Goal: Task Accomplishment & Management: Manage account settings

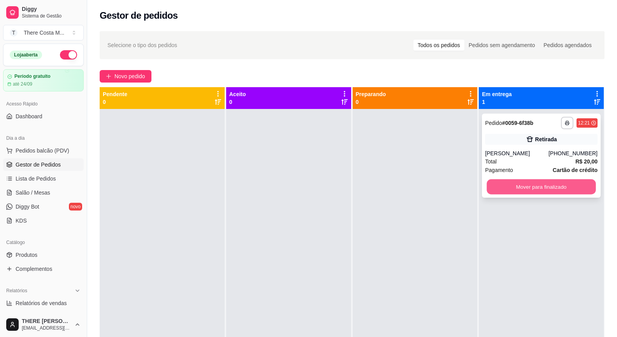
click at [521, 188] on button "Mover para finalizado" at bounding box center [541, 186] width 109 height 15
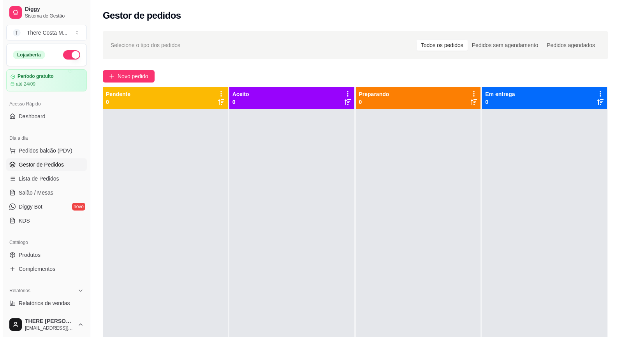
scroll to position [39, 0]
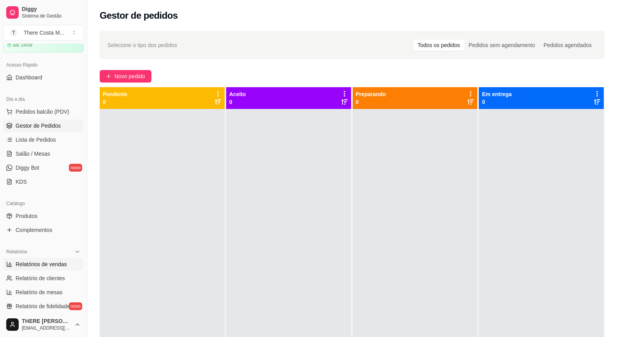
click at [45, 267] on span "Relatórios de vendas" at bounding box center [41, 264] width 51 height 8
select select "ALL"
select select "0"
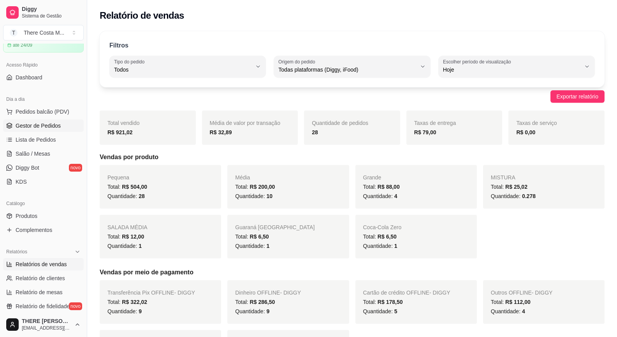
click at [60, 128] on link "Gestor de Pedidos" at bounding box center [43, 125] width 81 height 12
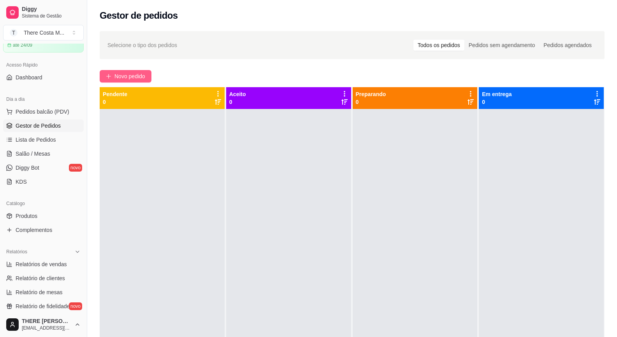
click at [141, 77] on span "Novo pedido" at bounding box center [129, 76] width 31 height 9
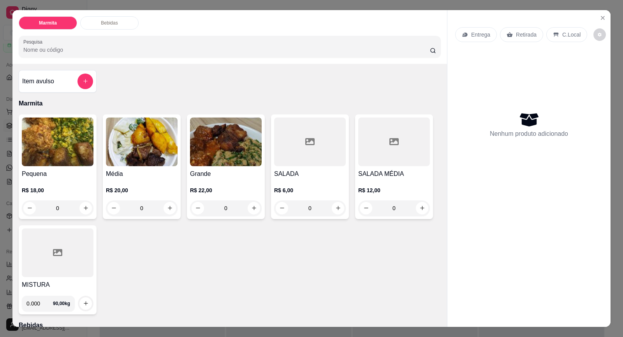
click at [146, 139] on img at bounding box center [142, 142] width 72 height 49
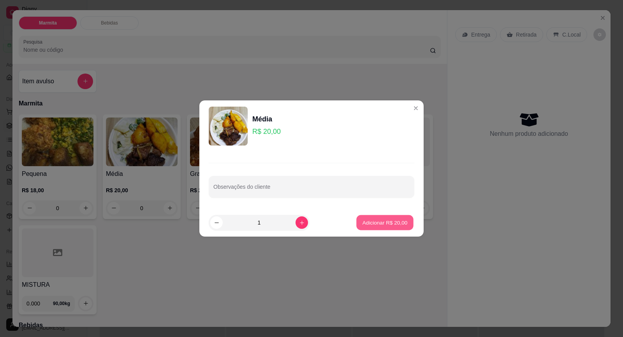
click at [379, 222] on p "Adicionar R$ 20,00" at bounding box center [384, 222] width 45 height 7
type input "1"
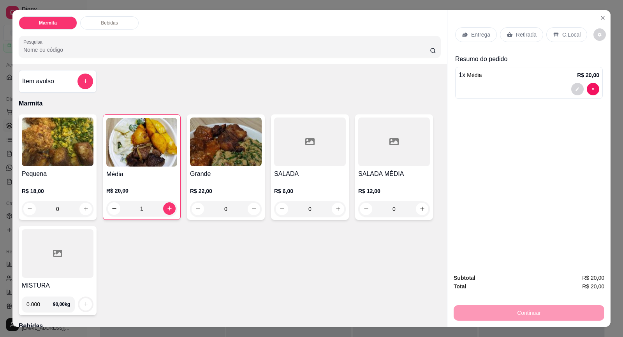
click at [78, 172] on h4 "Pequena" at bounding box center [58, 173] width 72 height 9
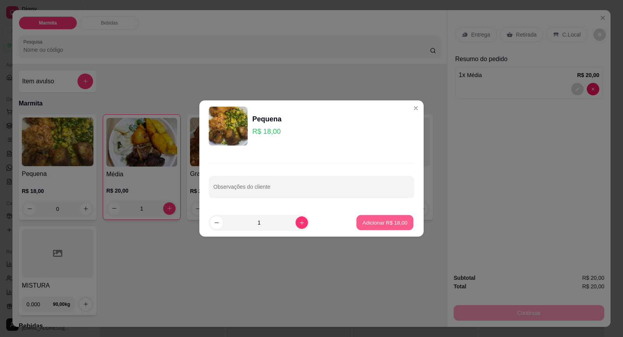
click at [390, 226] on p "Adicionar R$ 18,00" at bounding box center [384, 222] width 45 height 7
type input "1"
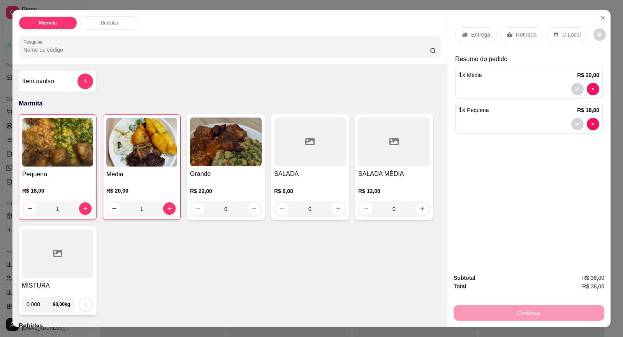
click at [516, 36] on p "Retirada" at bounding box center [526, 35] width 21 height 8
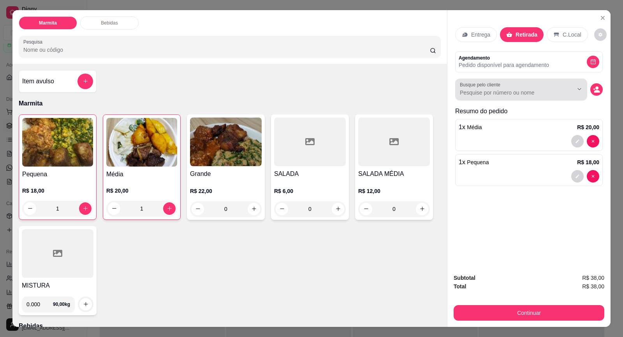
click at [495, 87] on label "Busque pelo cliente" at bounding box center [481, 84] width 43 height 7
click at [495, 89] on input "Busque pelo cliente" at bounding box center [510, 93] width 101 height 8
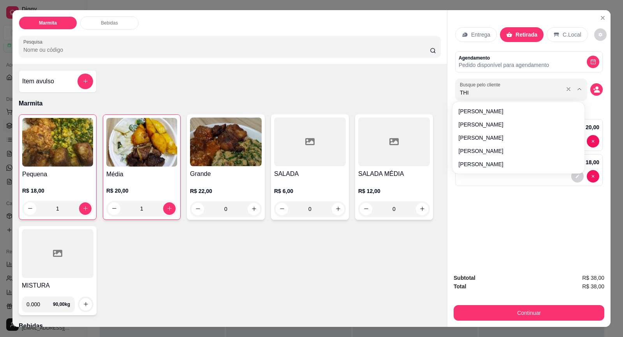
type input "THIA"
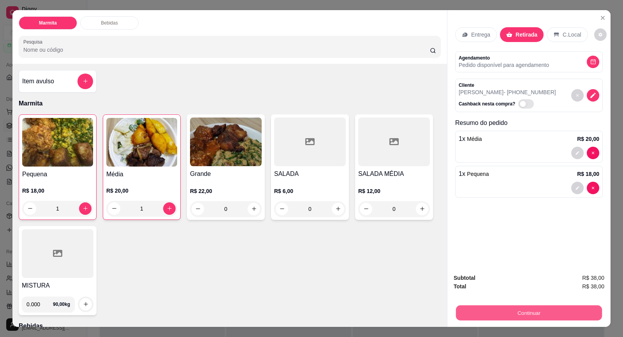
click at [539, 310] on button "Continuar" at bounding box center [529, 312] width 146 height 15
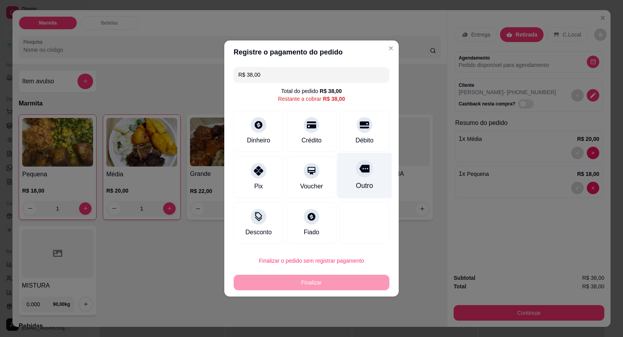
click at [359, 182] on div "Outro" at bounding box center [364, 186] width 17 height 10
type input "R$ 0,00"
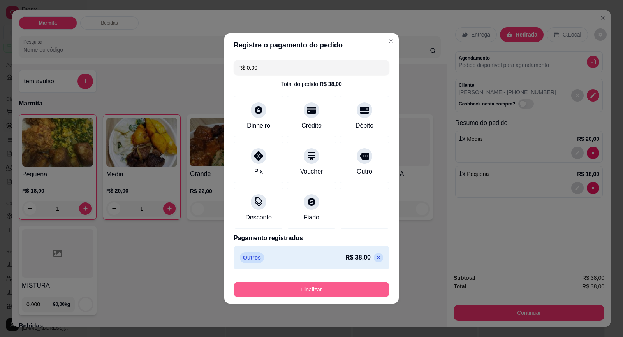
click at [361, 284] on button "Finalizar" at bounding box center [311, 290] width 156 height 16
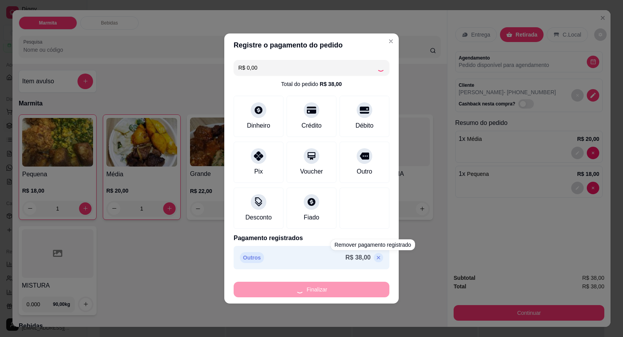
type input "0"
type input "-R$ 38,00"
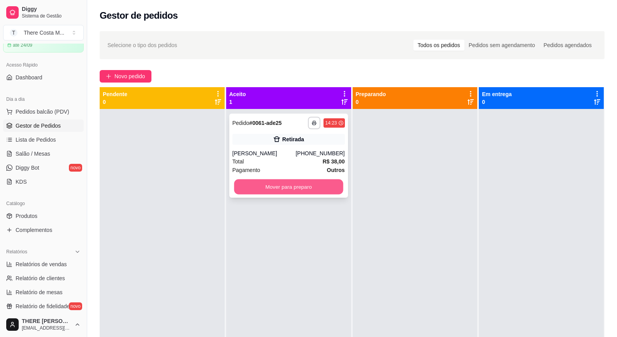
click at [323, 184] on button "Mover para preparo" at bounding box center [288, 186] width 109 height 15
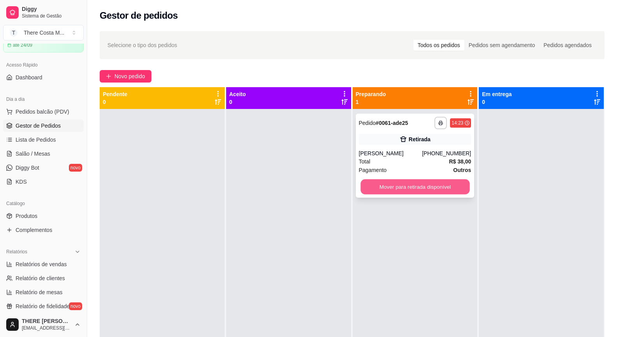
click at [414, 182] on button "Mover para retirada disponível" at bounding box center [414, 186] width 109 height 15
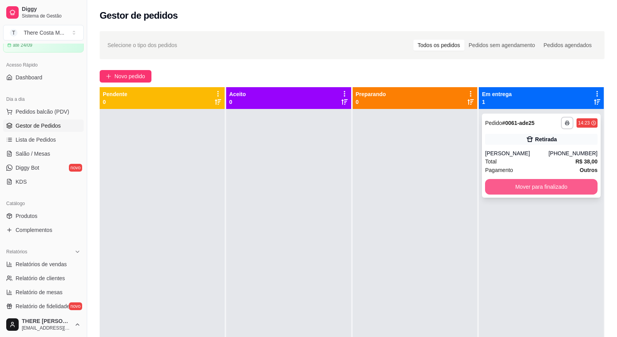
click at [528, 185] on button "Mover para finalizado" at bounding box center [541, 187] width 112 height 16
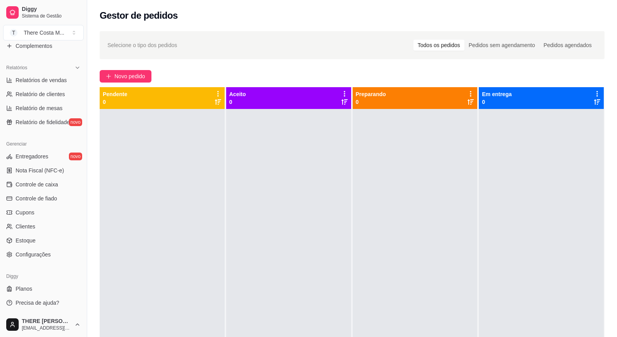
scroll to position [119, 0]
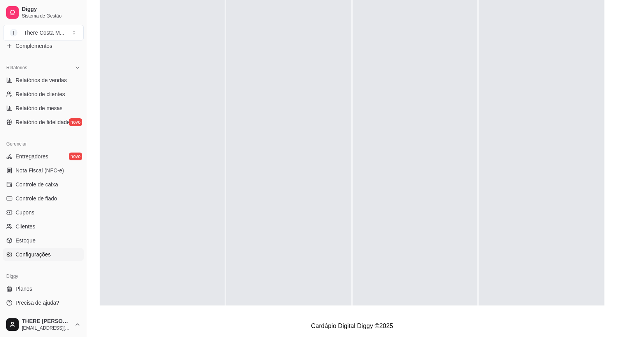
click at [33, 252] on span "Configurações" at bounding box center [33, 255] width 35 height 8
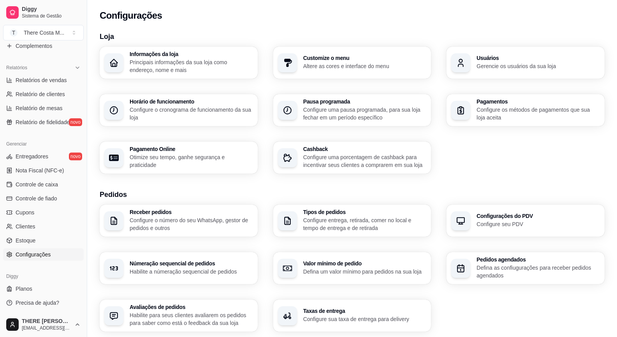
click at [219, 105] on div "Horário de funcionamento Configure o cronograma de funcionamento da sua loja" at bounding box center [191, 110] width 123 height 23
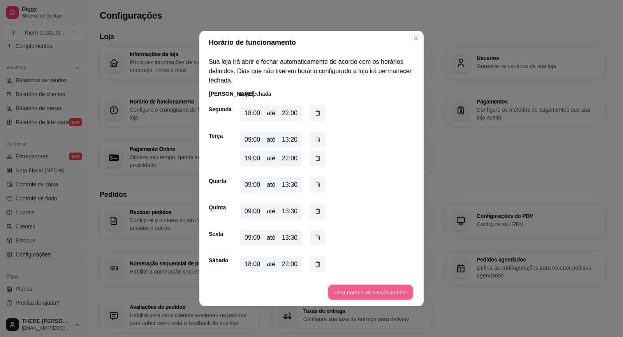
click at [347, 293] on button "Criar horário de funcionamento" at bounding box center [370, 292] width 85 height 15
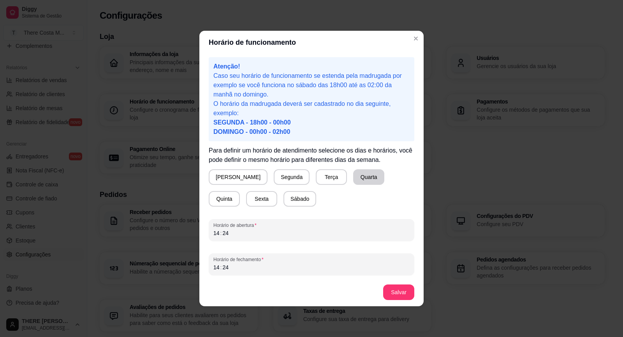
click at [353, 179] on button "Quarta" at bounding box center [368, 177] width 31 height 16
click at [215, 235] on div "14" at bounding box center [216, 233] width 8 height 8
click at [288, 268] on div "14 : 24" at bounding box center [311, 267] width 196 height 9
click at [215, 267] on div "14" at bounding box center [216, 267] width 8 height 8
click at [399, 294] on button "Salvar" at bounding box center [398, 292] width 31 height 16
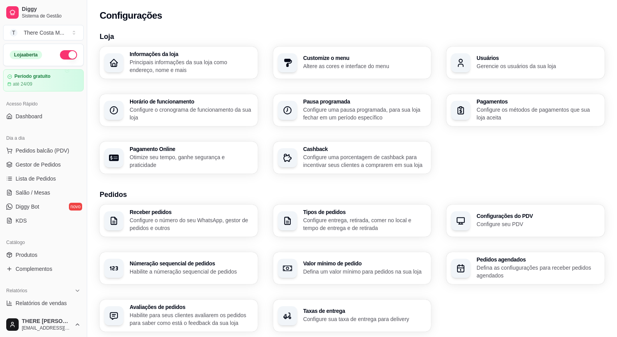
click at [60, 56] on button "button" at bounding box center [68, 54] width 17 height 9
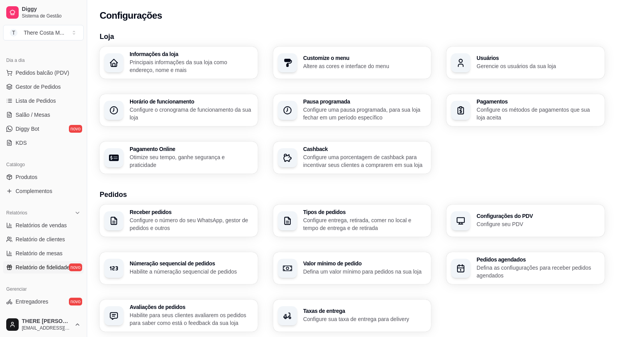
scroll to position [117, 0]
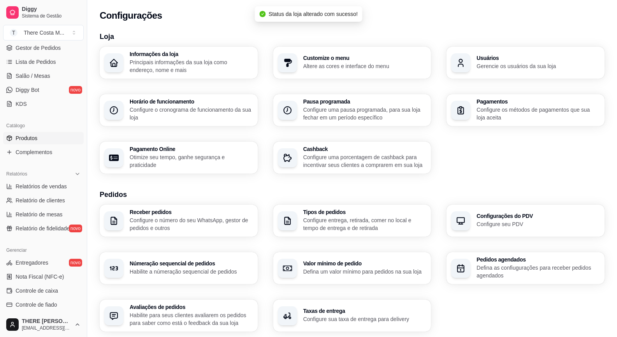
click at [45, 140] on link "Produtos" at bounding box center [43, 138] width 81 height 12
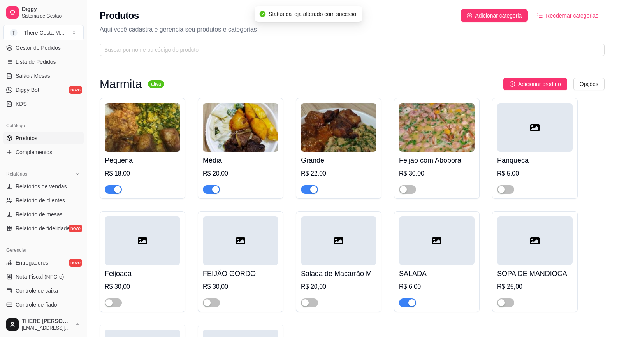
click at [105, 188] on div at bounding box center [113, 188] width 17 height 9
click at [108, 189] on span "button" at bounding box center [113, 189] width 17 height 9
click at [215, 188] on div "button" at bounding box center [215, 189] width 7 height 7
click at [307, 186] on span "button" at bounding box center [309, 189] width 17 height 9
click at [411, 302] on div "button" at bounding box center [411, 302] width 7 height 7
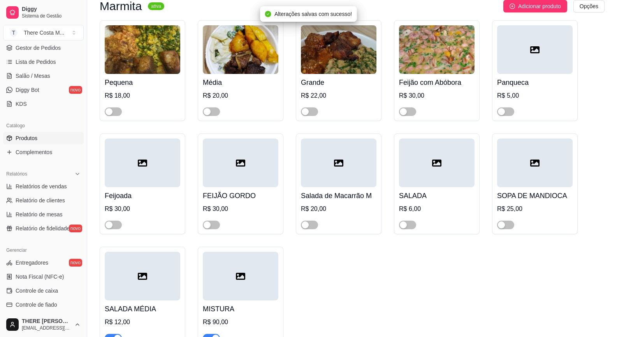
scroll to position [117, 0]
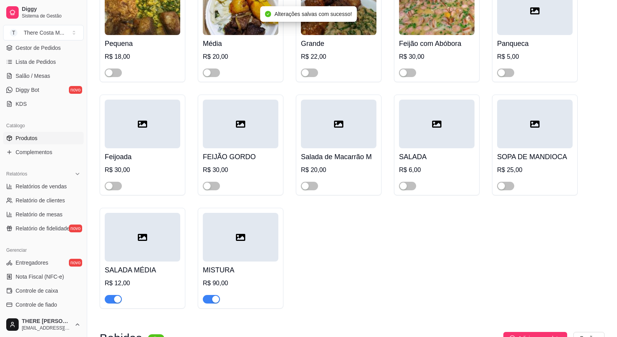
click at [208, 303] on span "button" at bounding box center [211, 299] width 17 height 9
click at [112, 299] on span "button" at bounding box center [113, 299] width 17 height 9
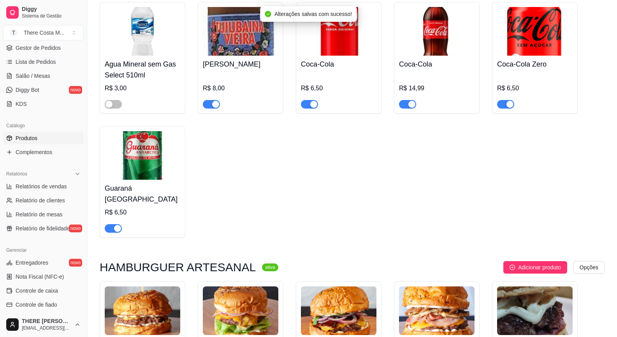
scroll to position [623, 0]
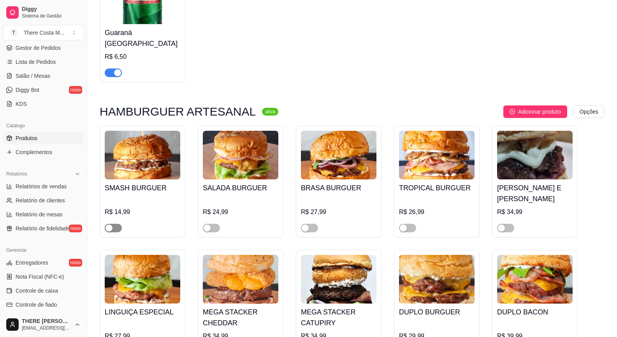
click at [110, 225] on div "button" at bounding box center [108, 228] width 7 height 7
click at [144, 207] on div "R$ 14,99" at bounding box center [142, 211] width 75 height 9
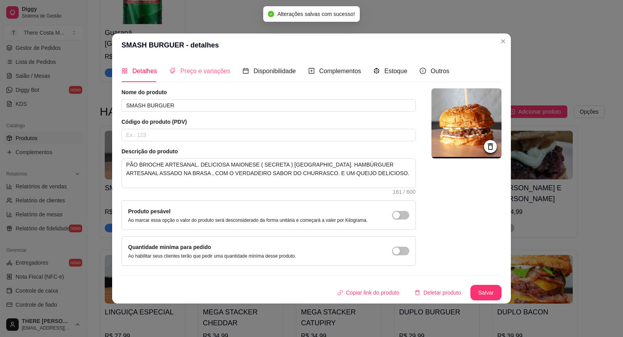
click at [207, 78] on div "Preço e variações" at bounding box center [199, 71] width 61 height 22
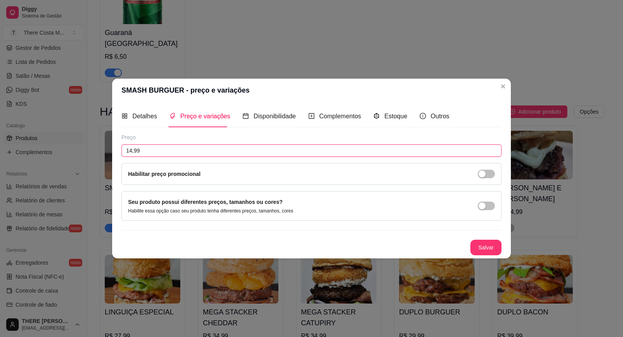
click at [176, 150] on input "14,99" at bounding box center [311, 150] width 380 height 12
type input "21,99"
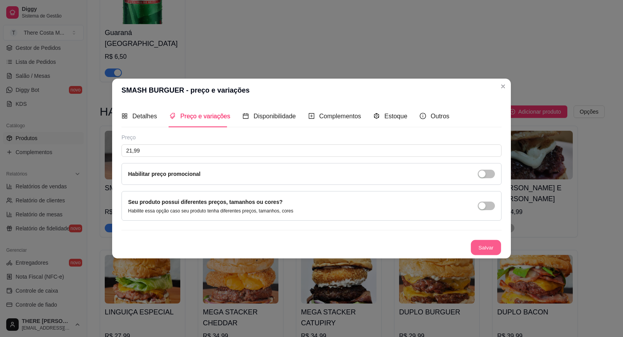
click at [478, 246] on button "Salvar" at bounding box center [485, 247] width 30 height 15
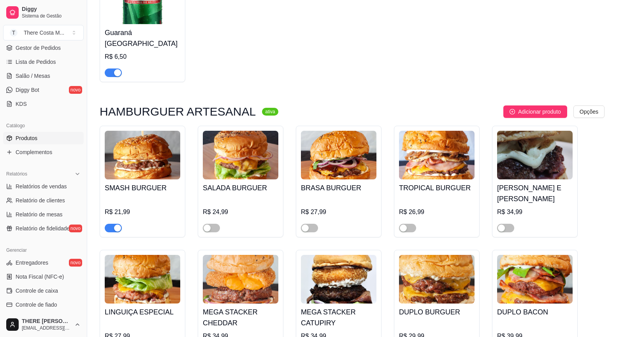
click at [236, 168] on img at bounding box center [240, 155] width 75 height 49
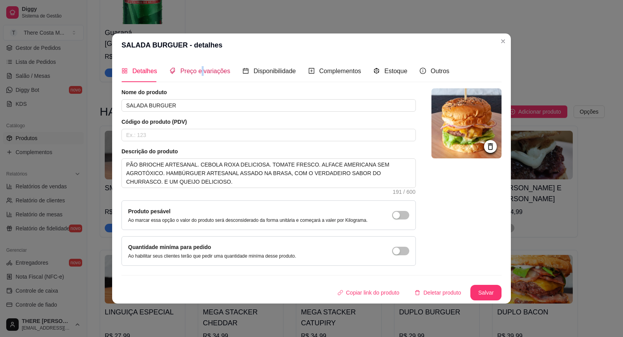
click at [201, 74] on span "Preço e variações" at bounding box center [205, 71] width 50 height 7
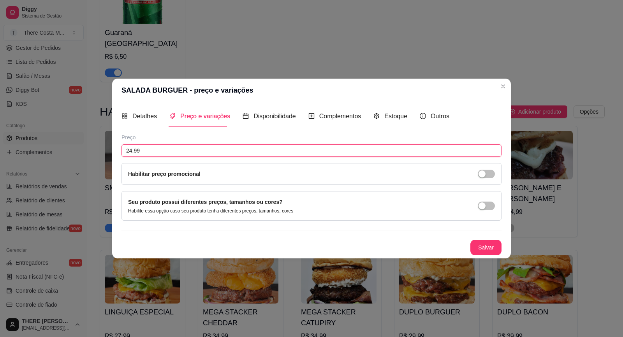
click at [165, 154] on input "24,99" at bounding box center [311, 150] width 380 height 12
type input "19,99"
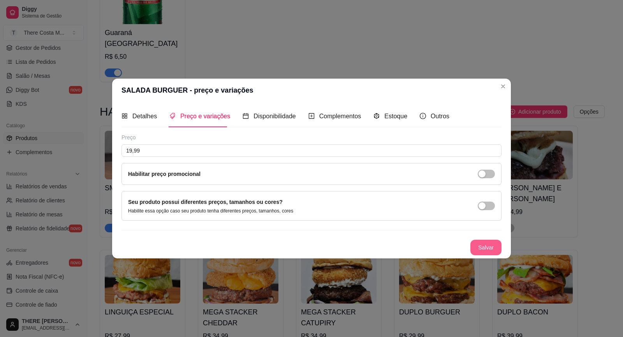
click at [491, 251] on button "Salvar" at bounding box center [485, 248] width 31 height 16
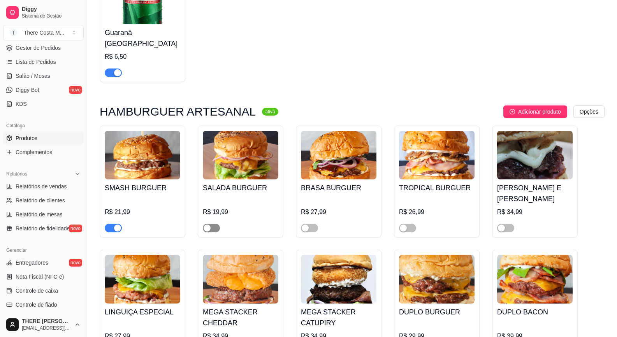
click at [212, 224] on span "button" at bounding box center [211, 228] width 17 height 9
click at [310, 224] on span "button" at bounding box center [309, 228] width 17 height 9
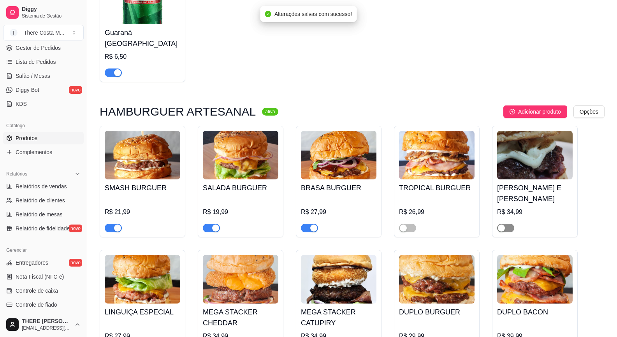
click at [513, 224] on span "button" at bounding box center [505, 228] width 17 height 9
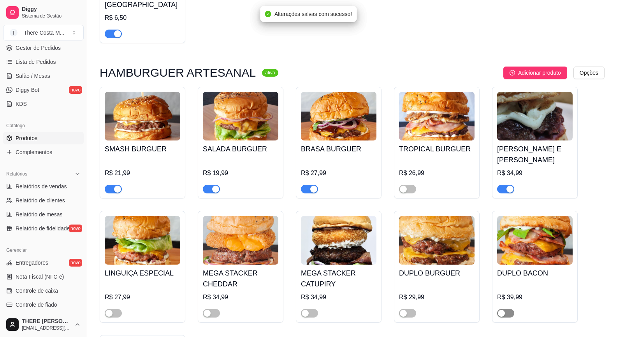
click at [506, 309] on span "button" at bounding box center [505, 313] width 17 height 9
click at [405, 310] on div "button" at bounding box center [403, 313] width 7 height 7
drag, startPoint x: 113, startPoint y: 293, endPoint x: 119, endPoint y: 288, distance: 7.7
click at [113, 309] on span "button" at bounding box center [113, 313] width 17 height 9
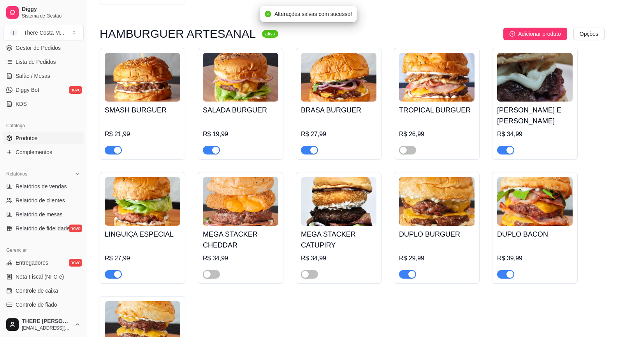
scroll to position [739, 0]
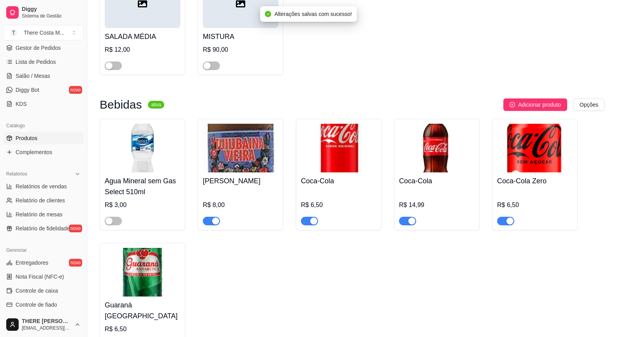
scroll to position [156, 0]
